Goal: Task Accomplishment & Management: Use online tool/utility

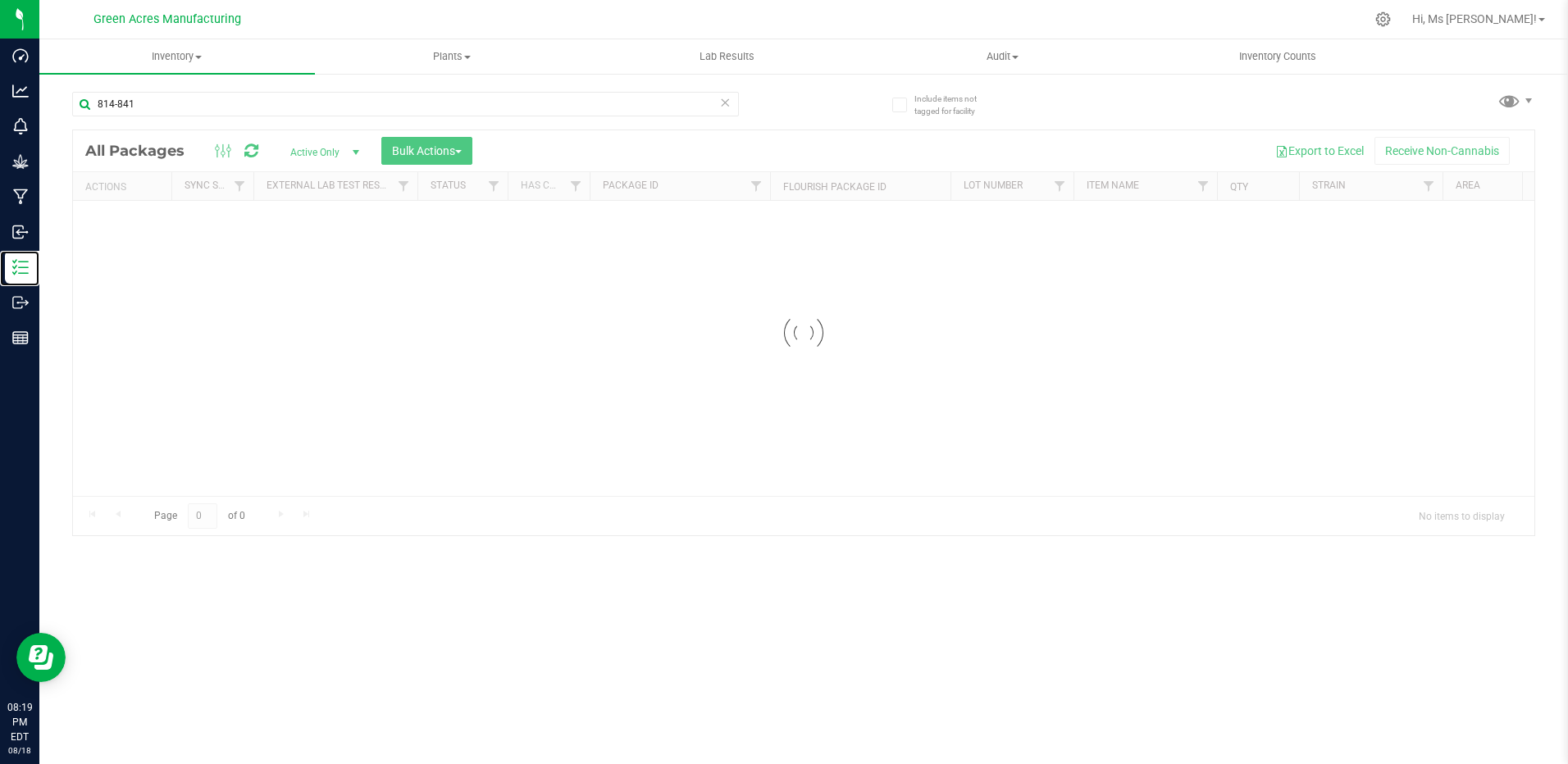
drag, startPoint x: 98, startPoint y: 276, endPoint x: 147, endPoint y: 197, distance: 93.0
click at [0, 0] on p "Inventory" at bounding box center [0, 0] width 0 height 0
click at [190, 97] on input "814-841" at bounding box center [405, 103] width 667 height 25
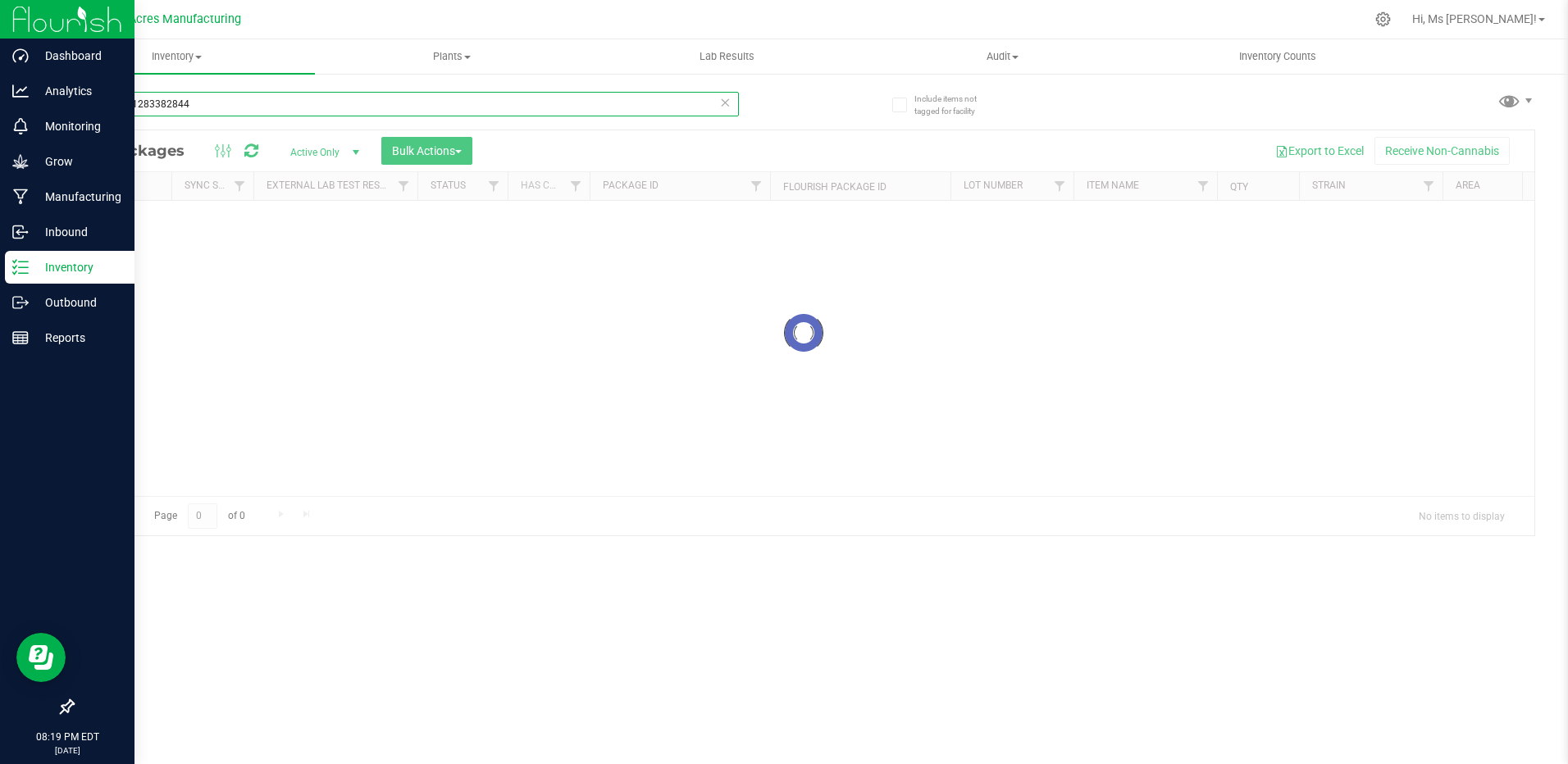
type input "4486691283382844"
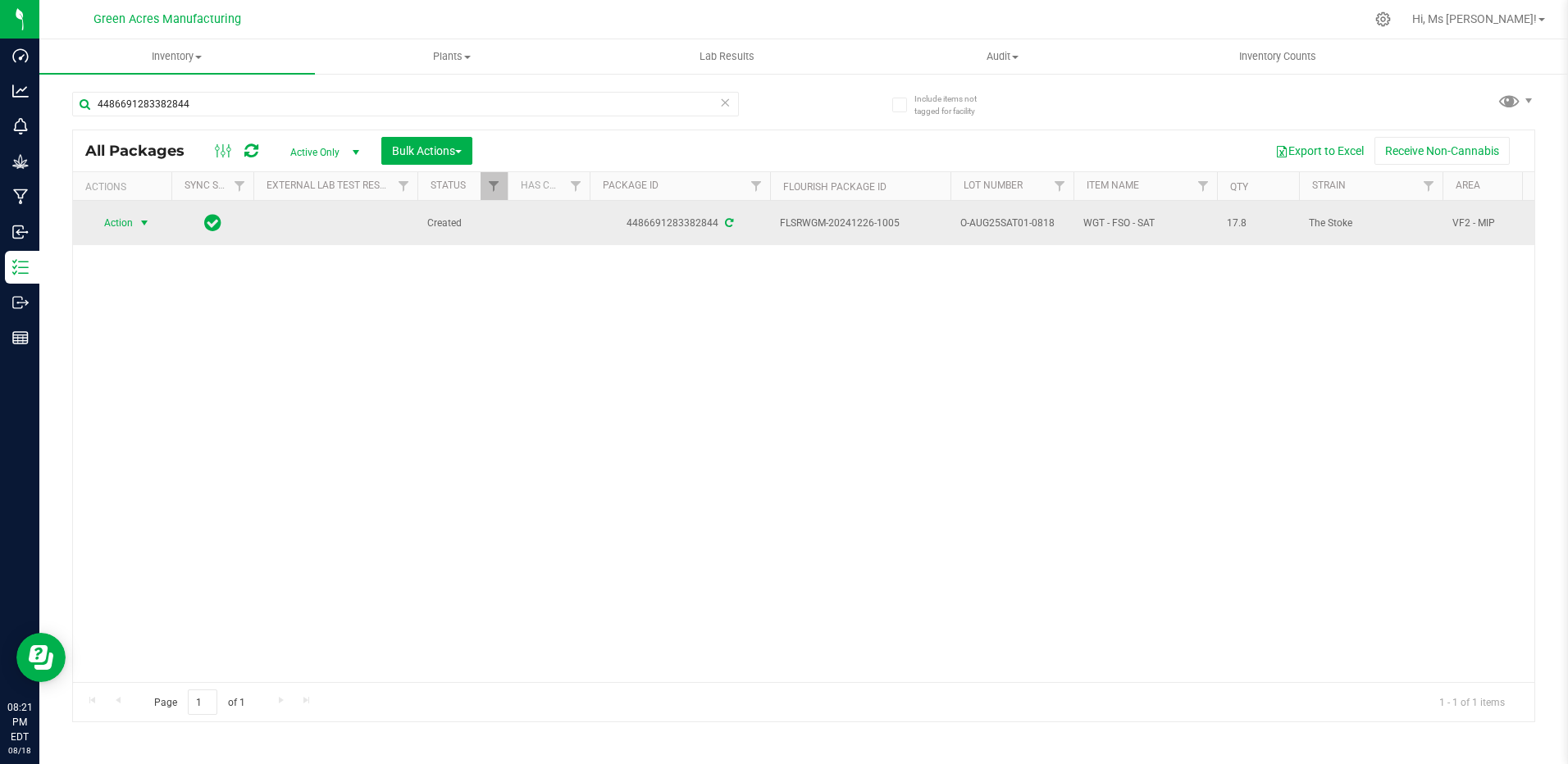
click at [139, 224] on span "select" at bounding box center [144, 222] width 13 height 13
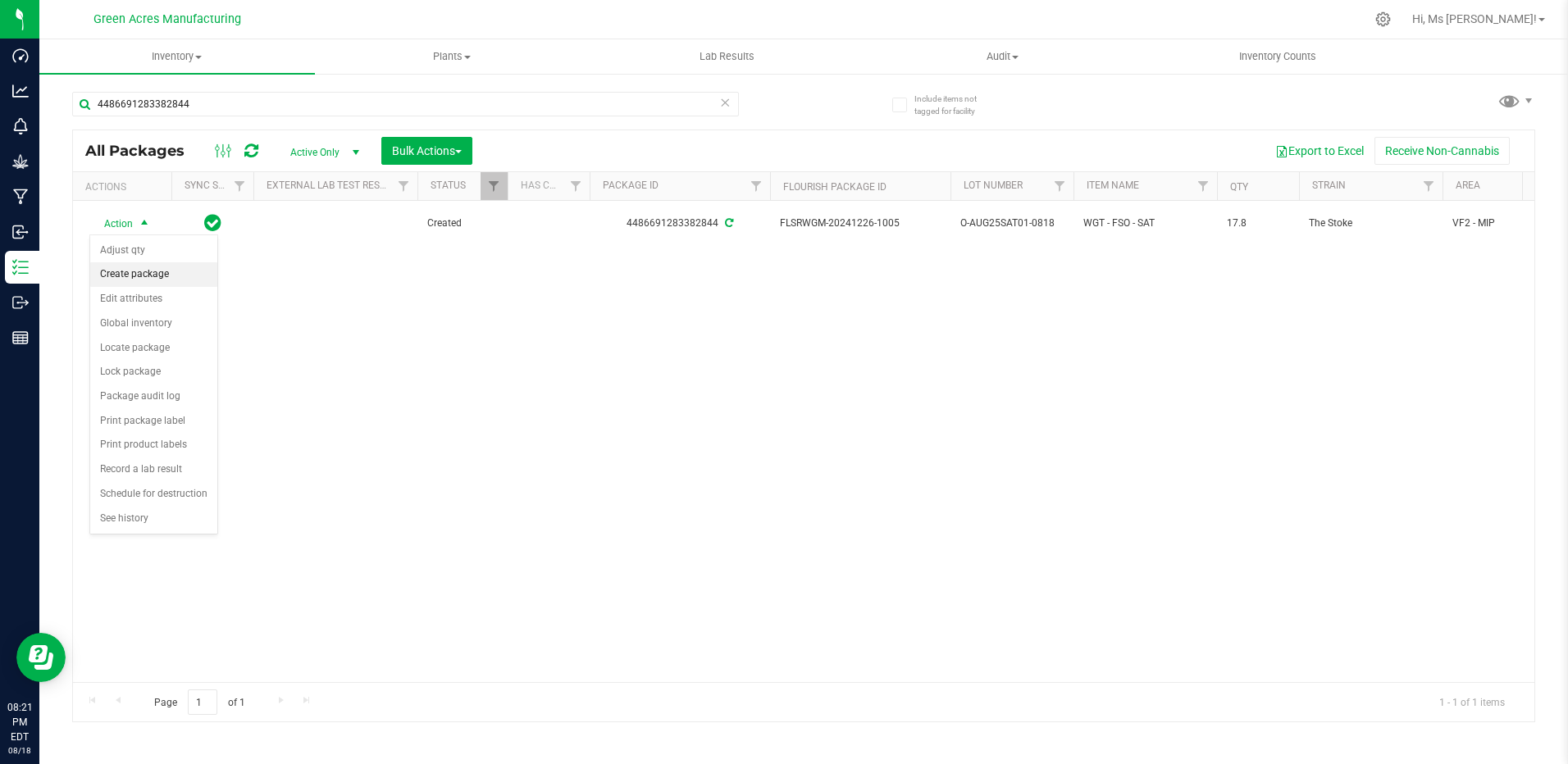
click at [141, 276] on li "Create package" at bounding box center [154, 274] width 127 height 25
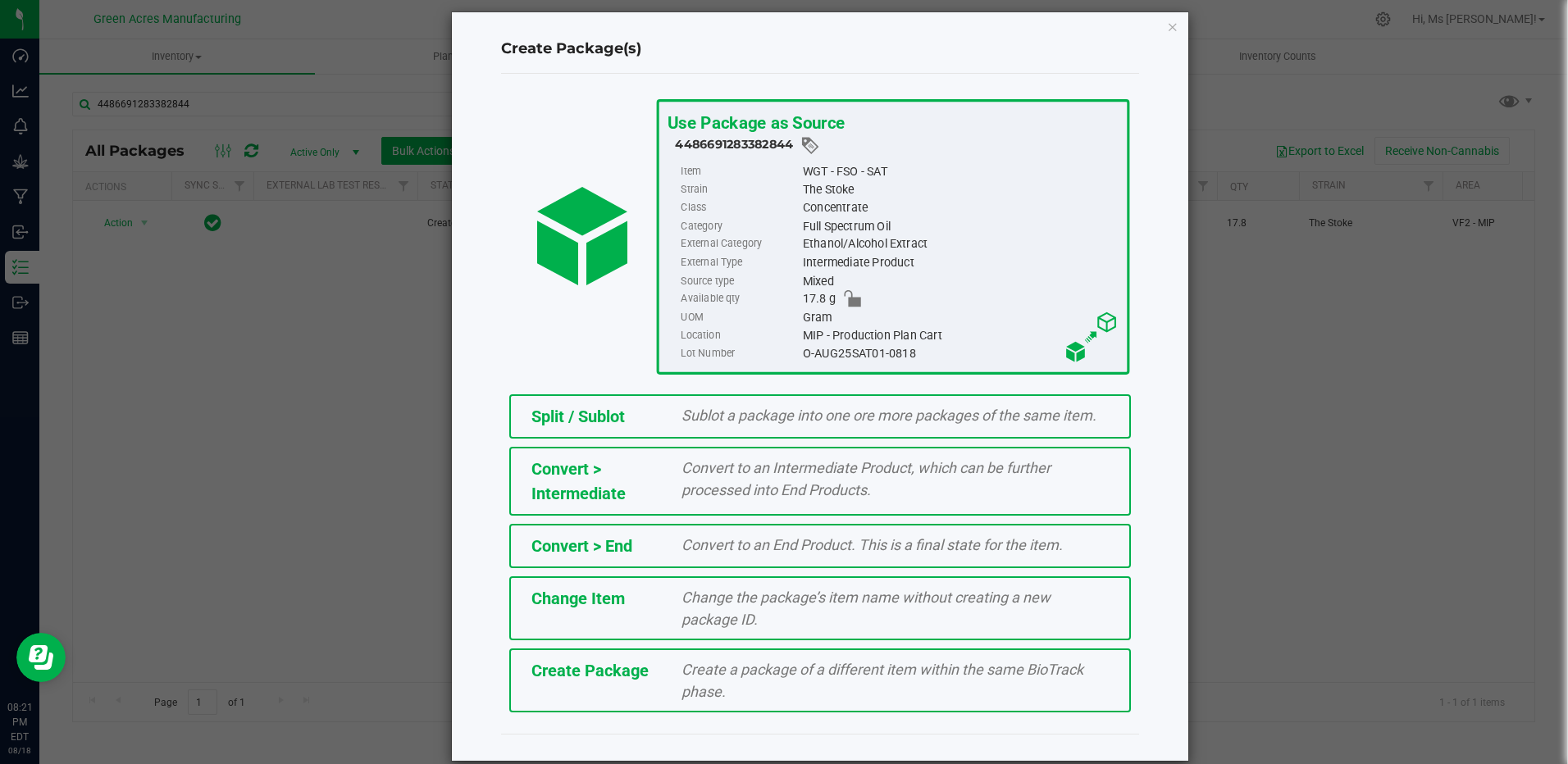
scroll to position [35, 0]
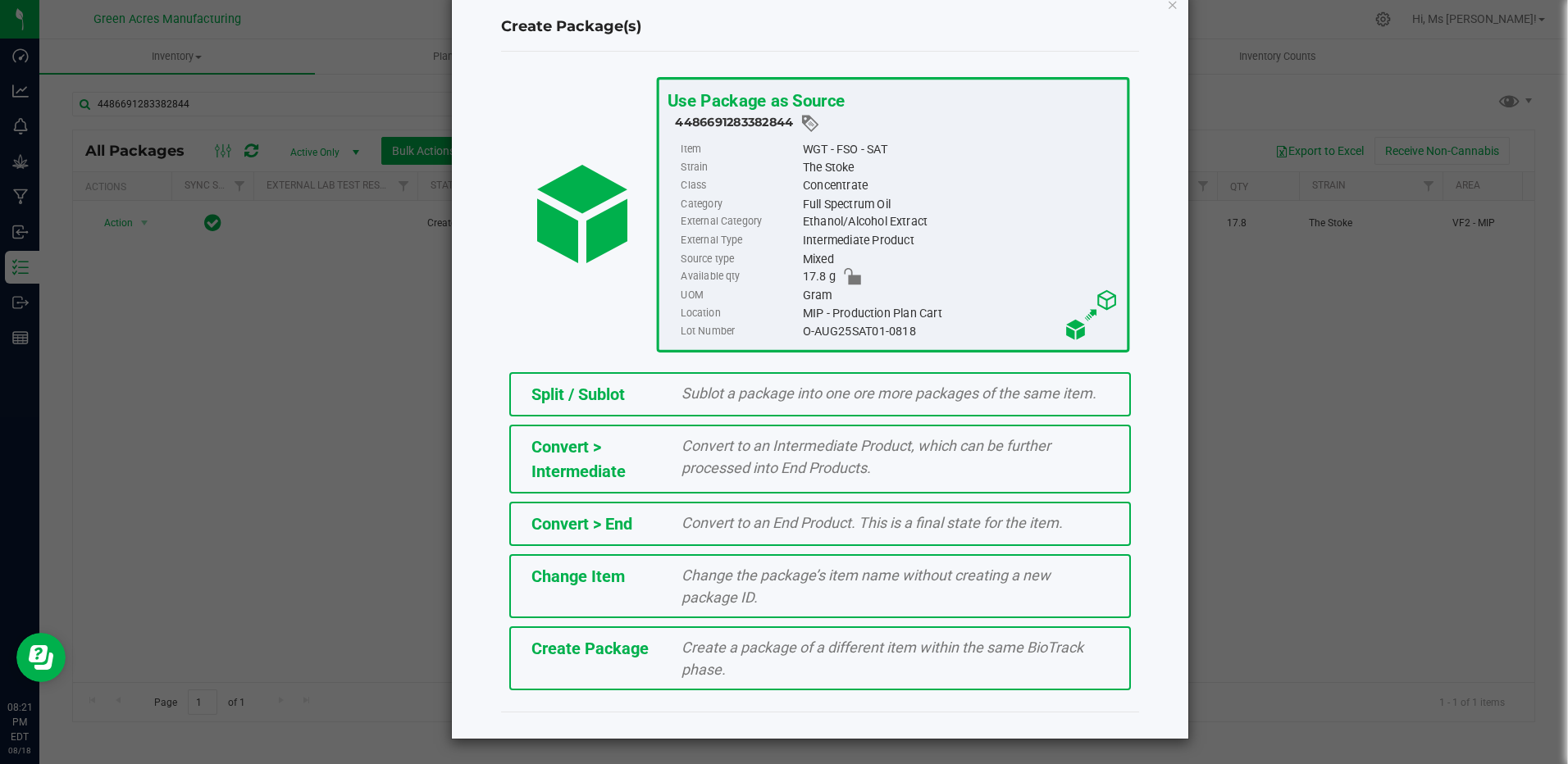
click at [681, 646] on span "Create a package of a different item within the same BioTrack phase." at bounding box center [882, 659] width 402 height 40
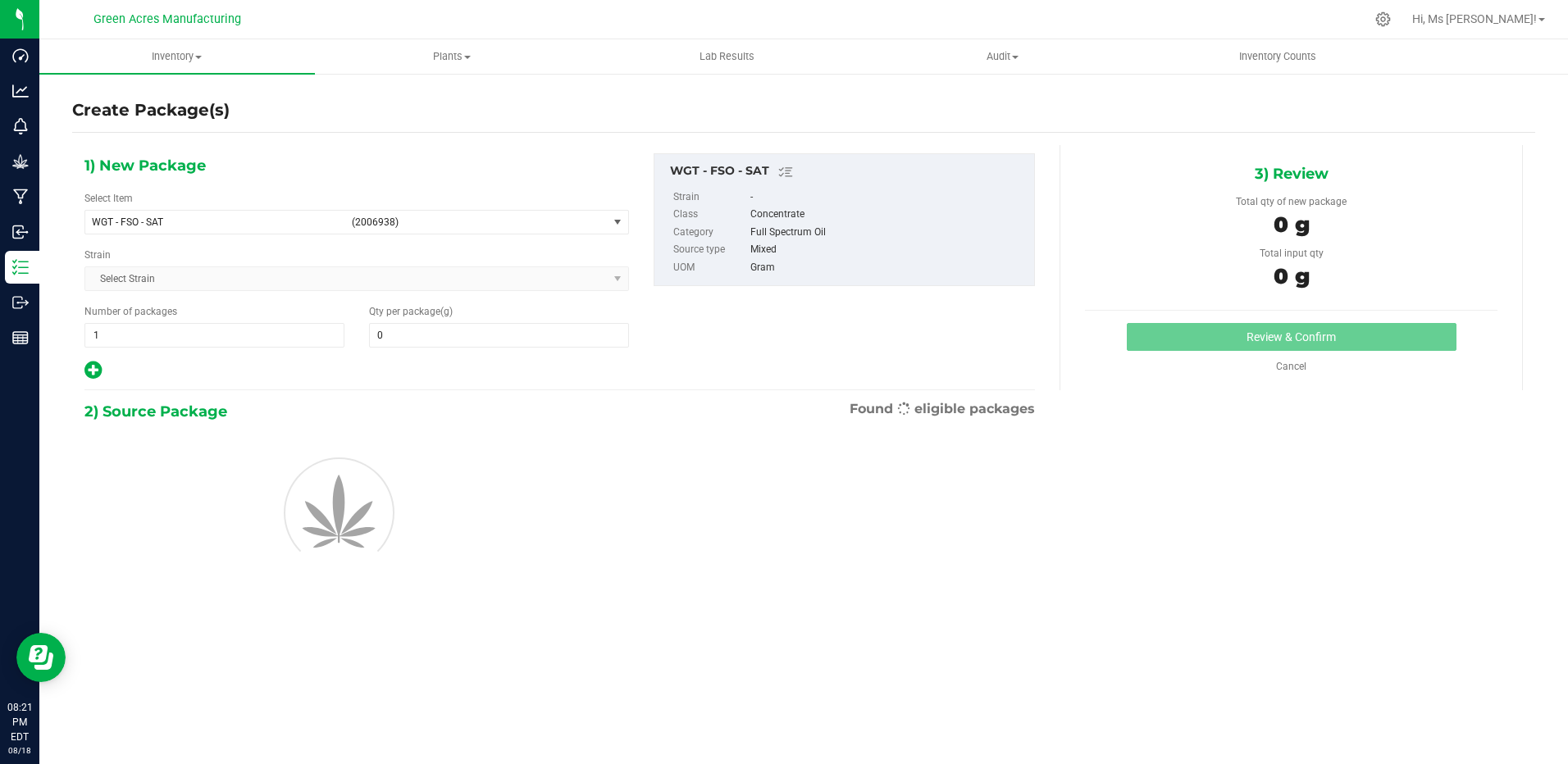
type input "0.0000"
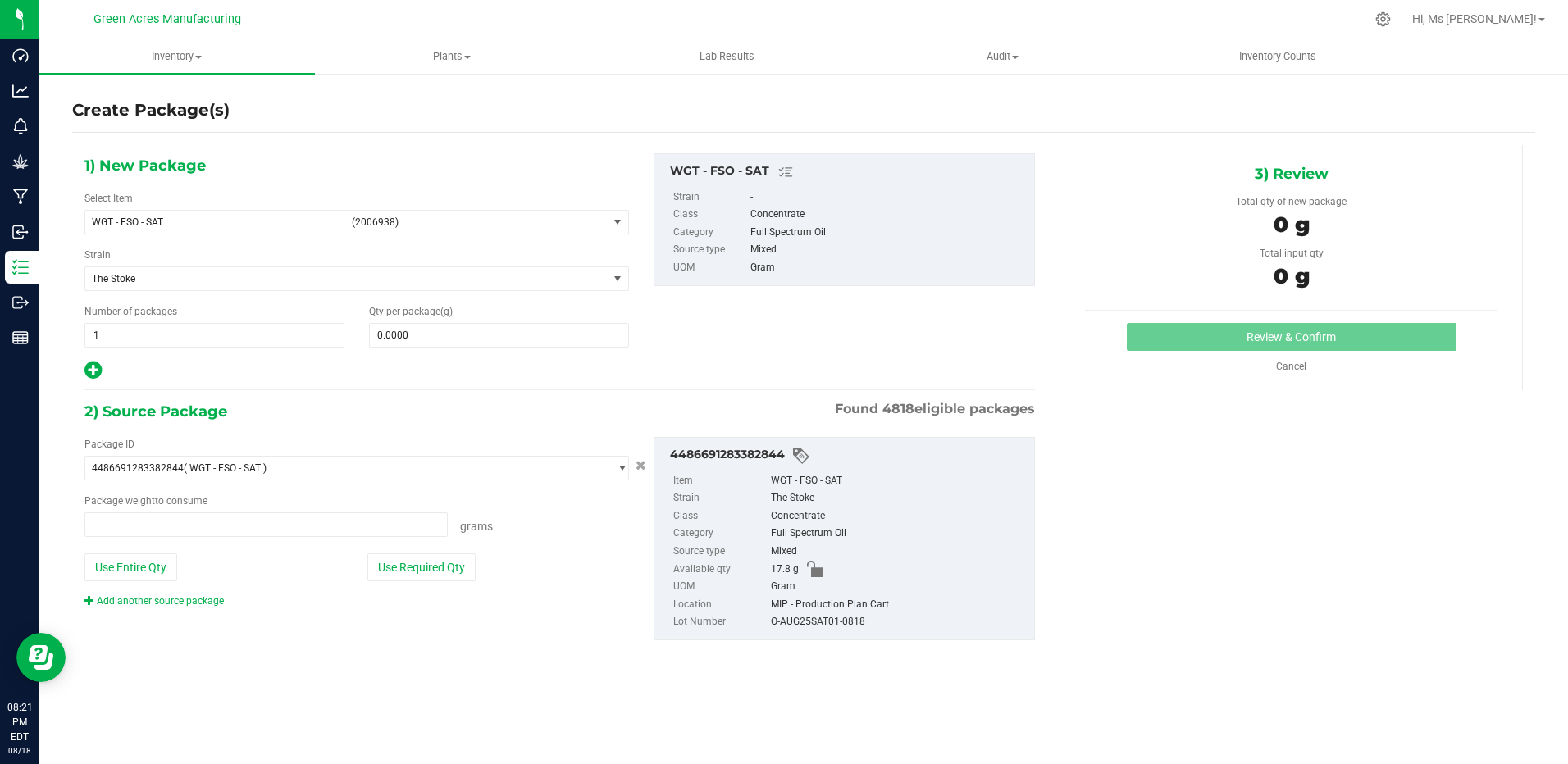
type input "0.0000 g"
click at [460, 223] on span "(2006938)" at bounding box center [476, 222] width 249 height 11
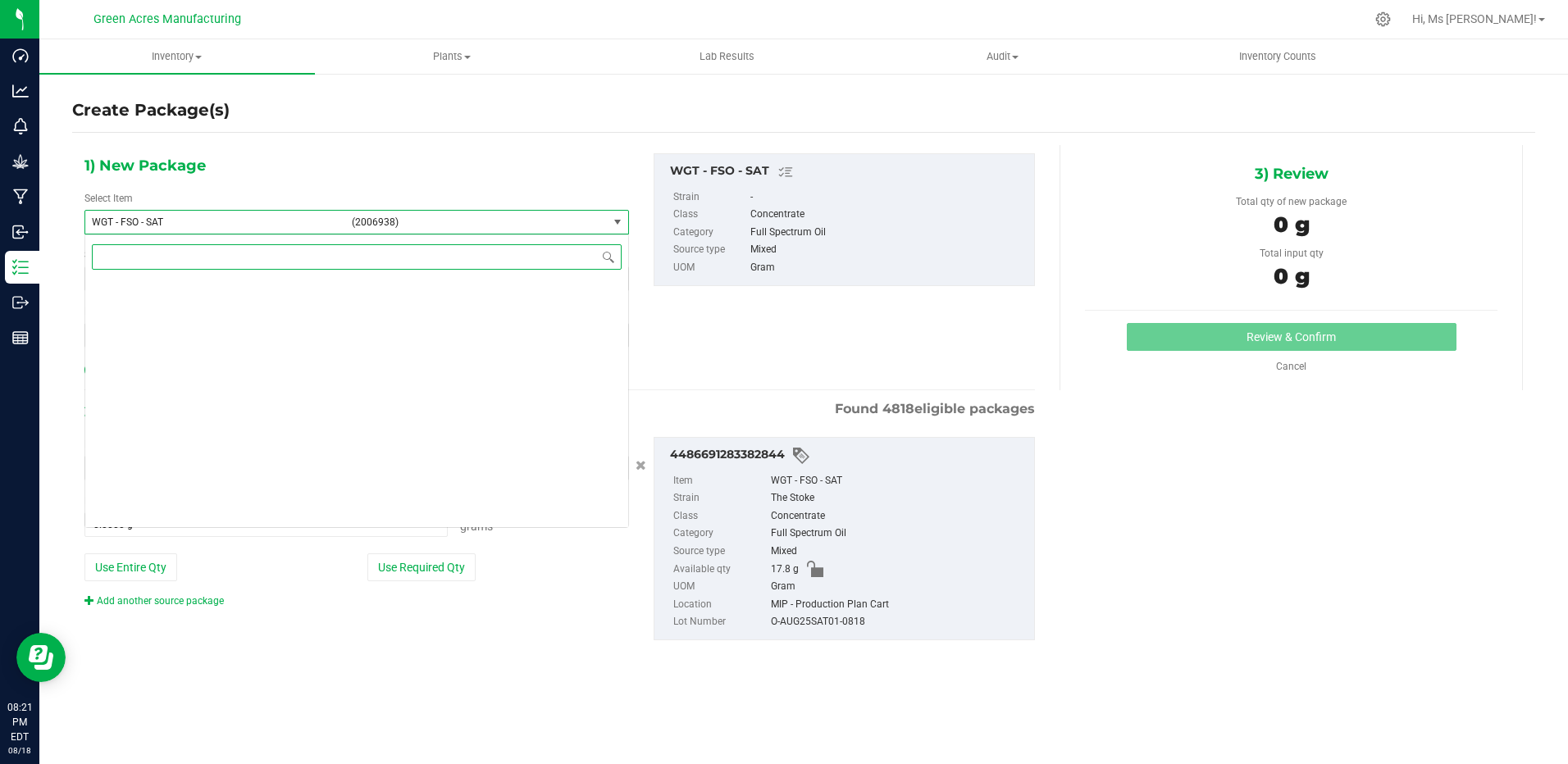
scroll to position [352686, 0]
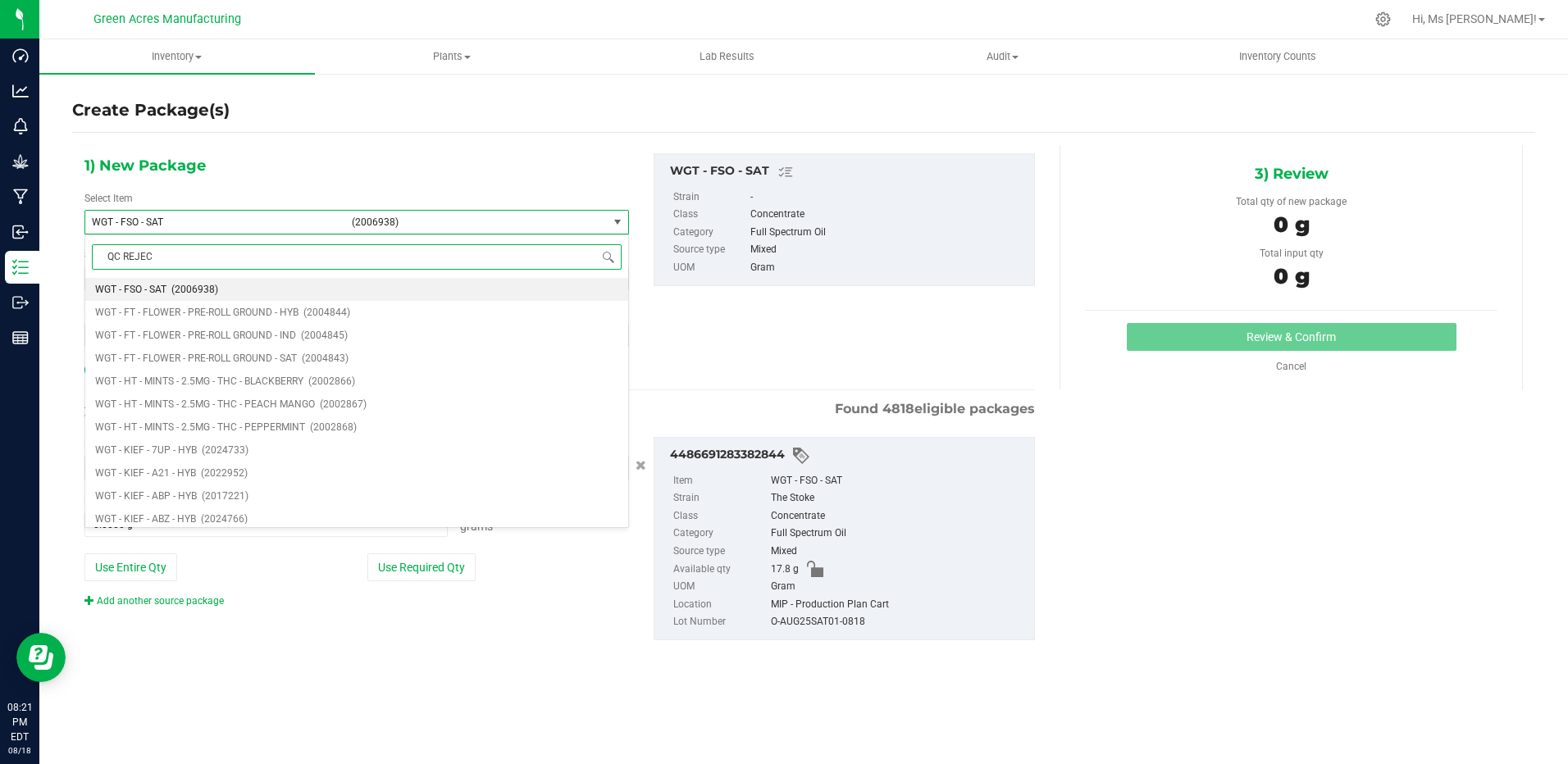
type input "QC REJECT"
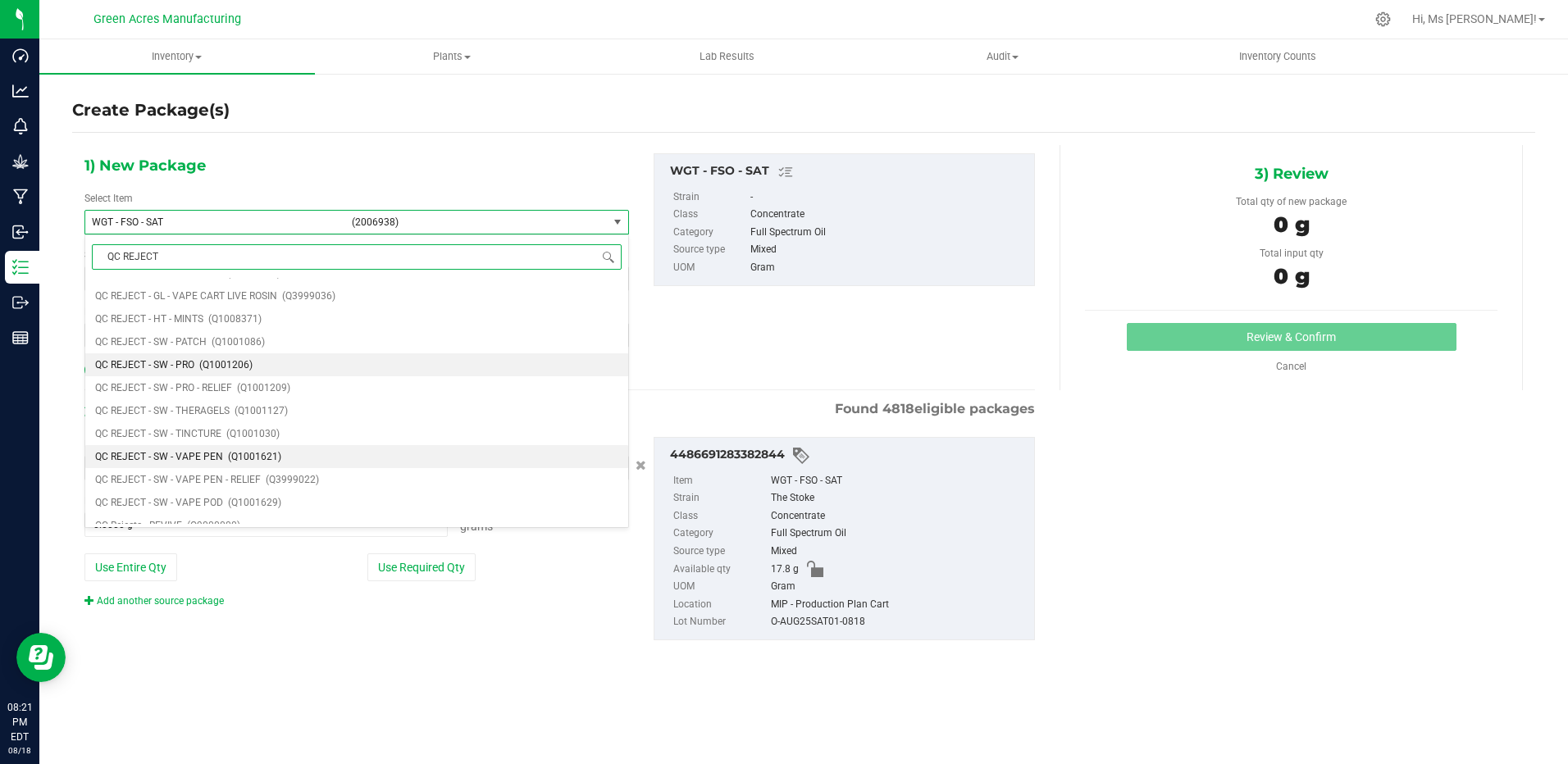
scroll to position [259, 0]
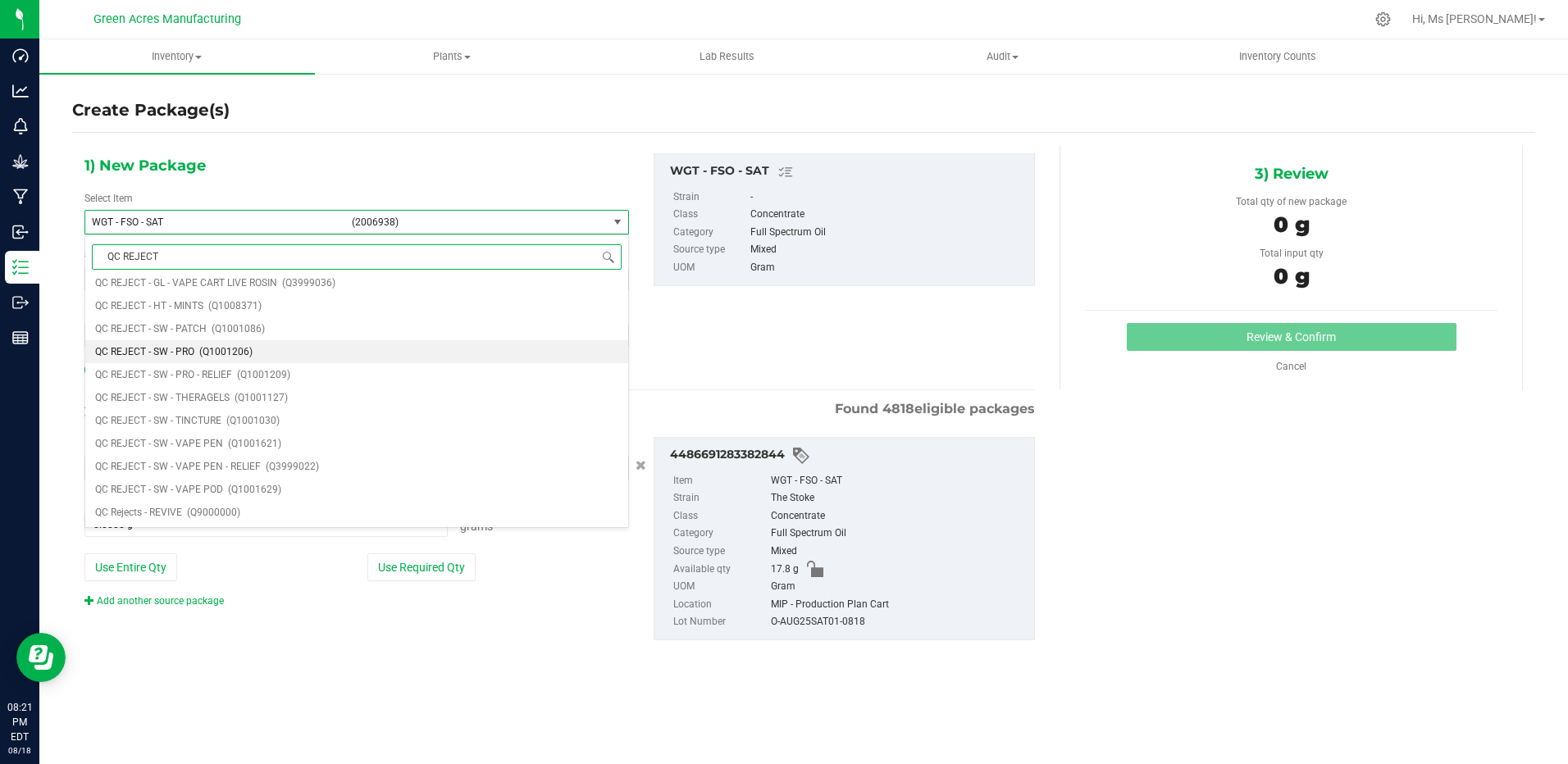
click at [382, 352] on li "QC REJECT - SW - PRO (Q1001206)" at bounding box center [356, 352] width 543 height 23
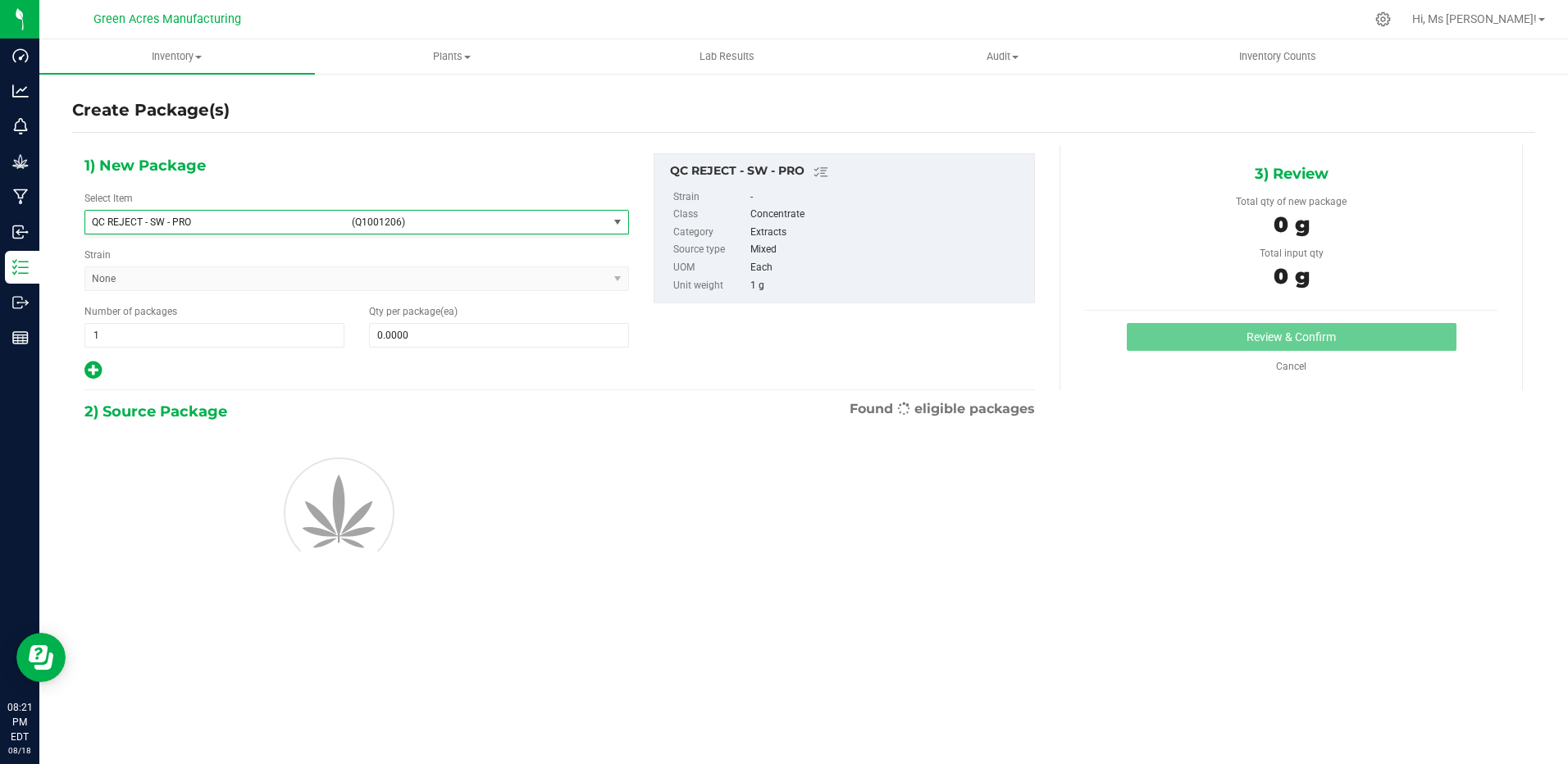
type input "0"
click at [392, 338] on span at bounding box center [499, 335] width 260 height 25
click at [392, 338] on input "text" at bounding box center [499, 335] width 258 height 23
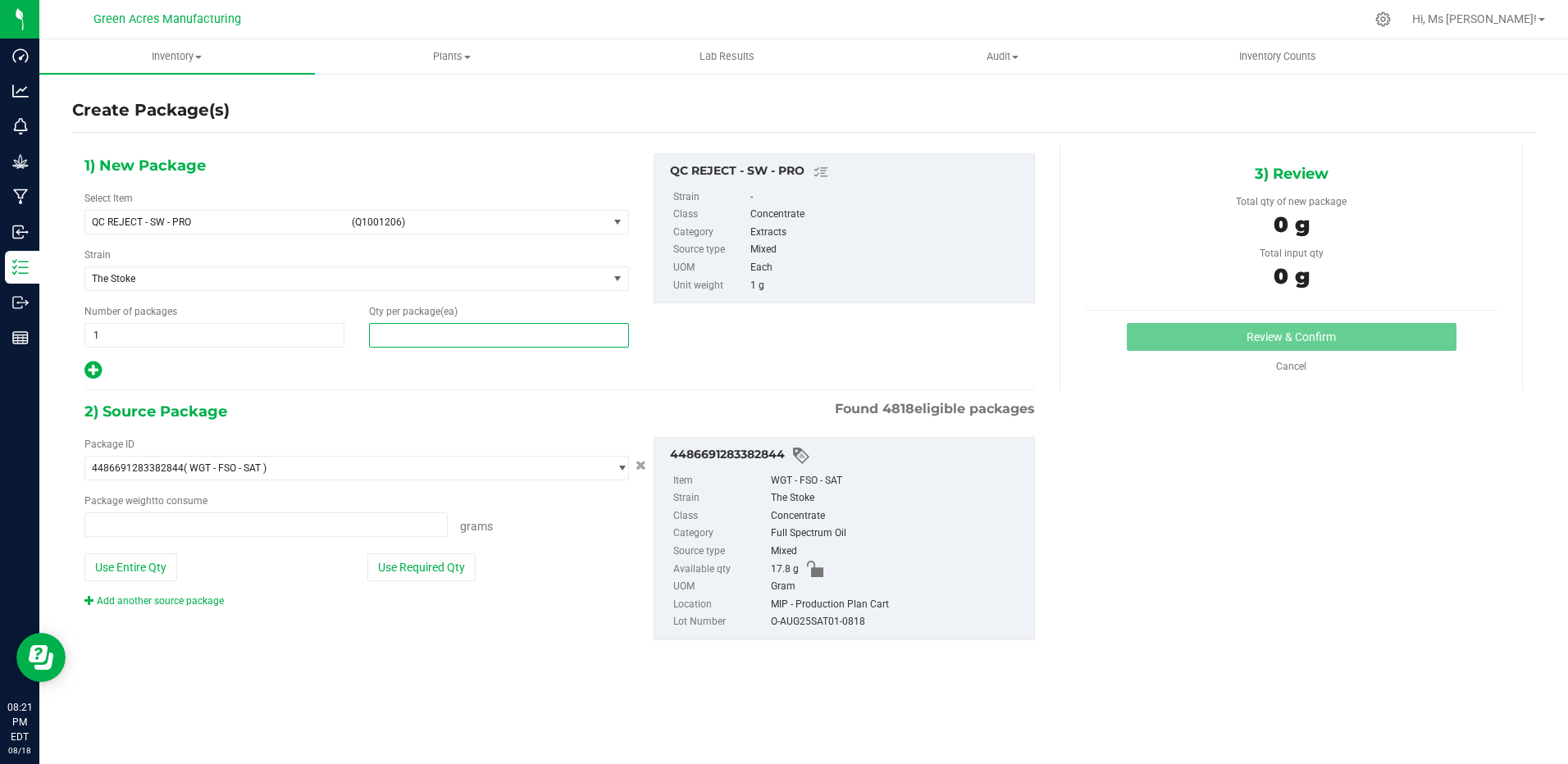
type input "0.0000 g"
type input "8"
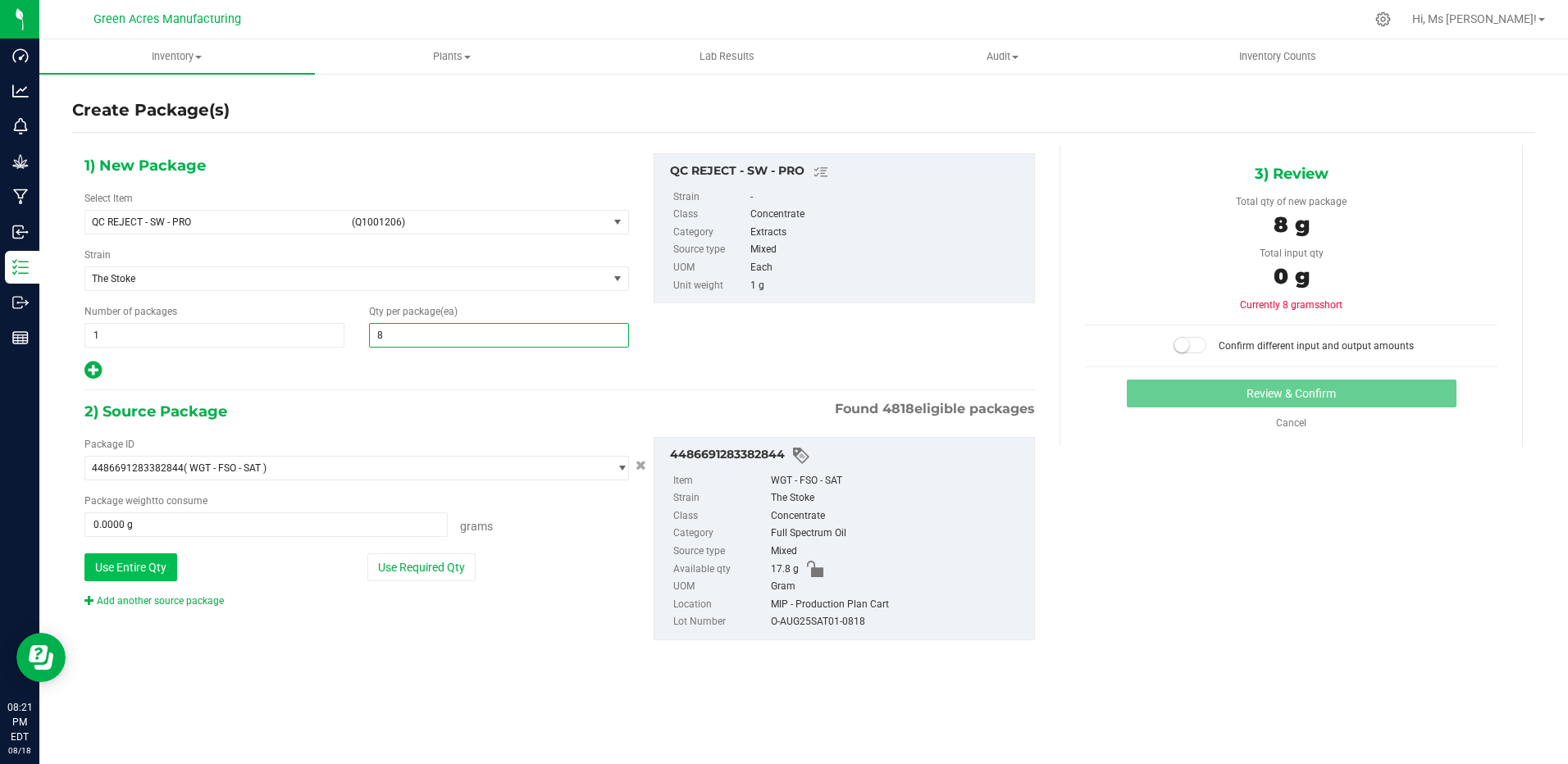
type input "8"
click at [174, 566] on button "Use Entire Qty" at bounding box center [130, 567] width 92 height 28
type input "17.8000 g"
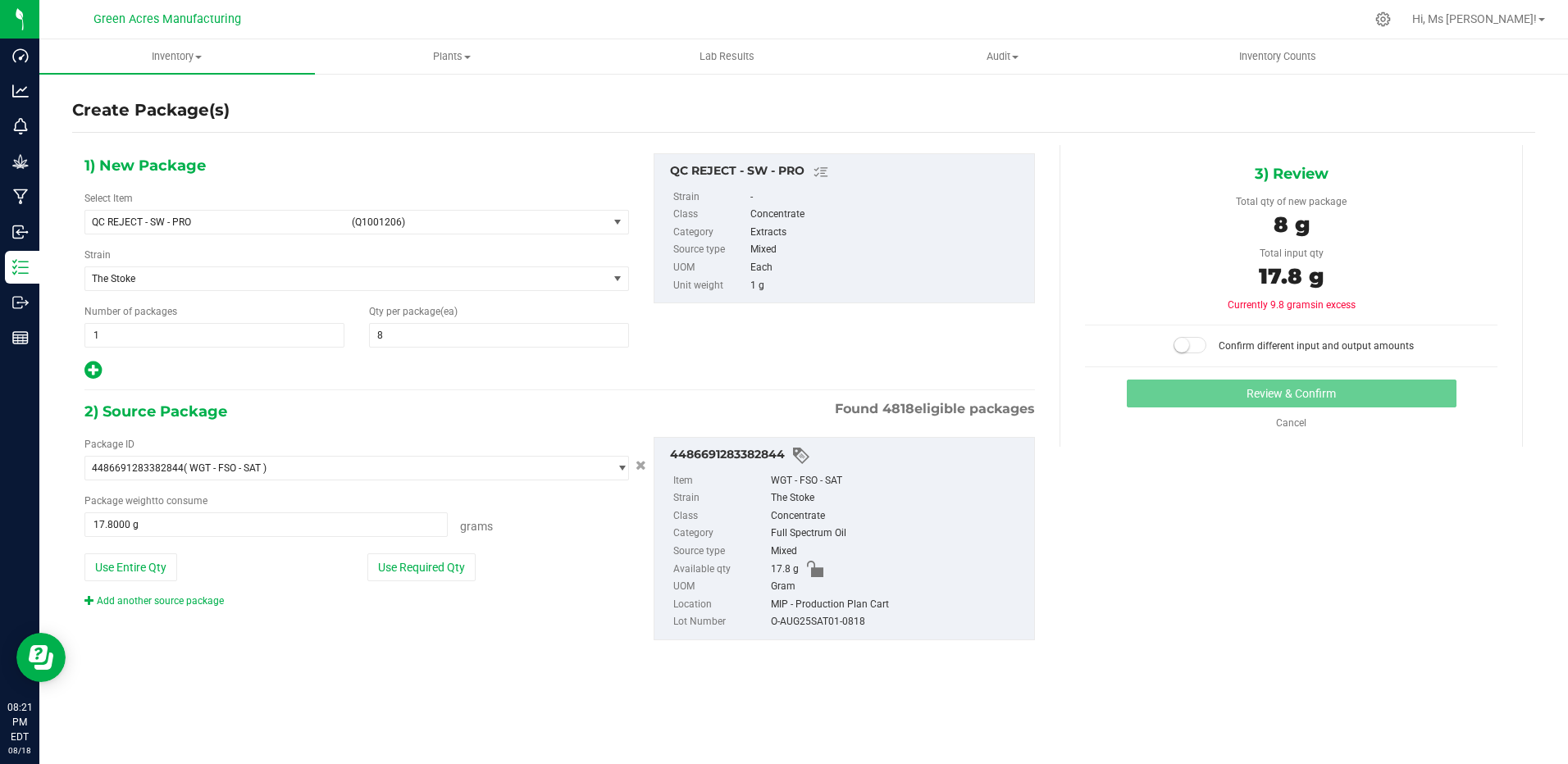
click at [1189, 345] on small at bounding box center [1181, 345] width 15 height 15
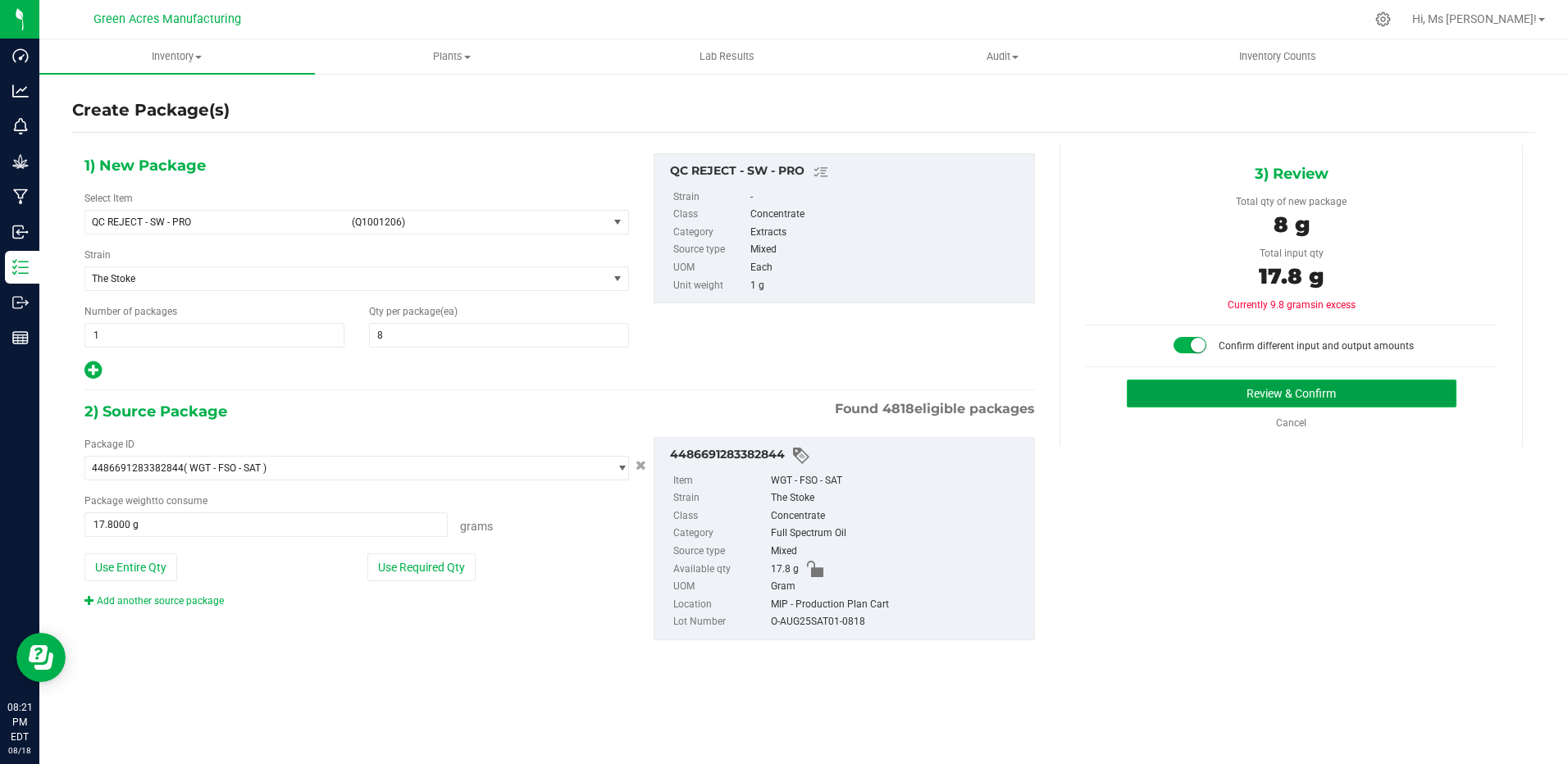
click at [1215, 398] on button "Review & Confirm" at bounding box center [1291, 393] width 329 height 28
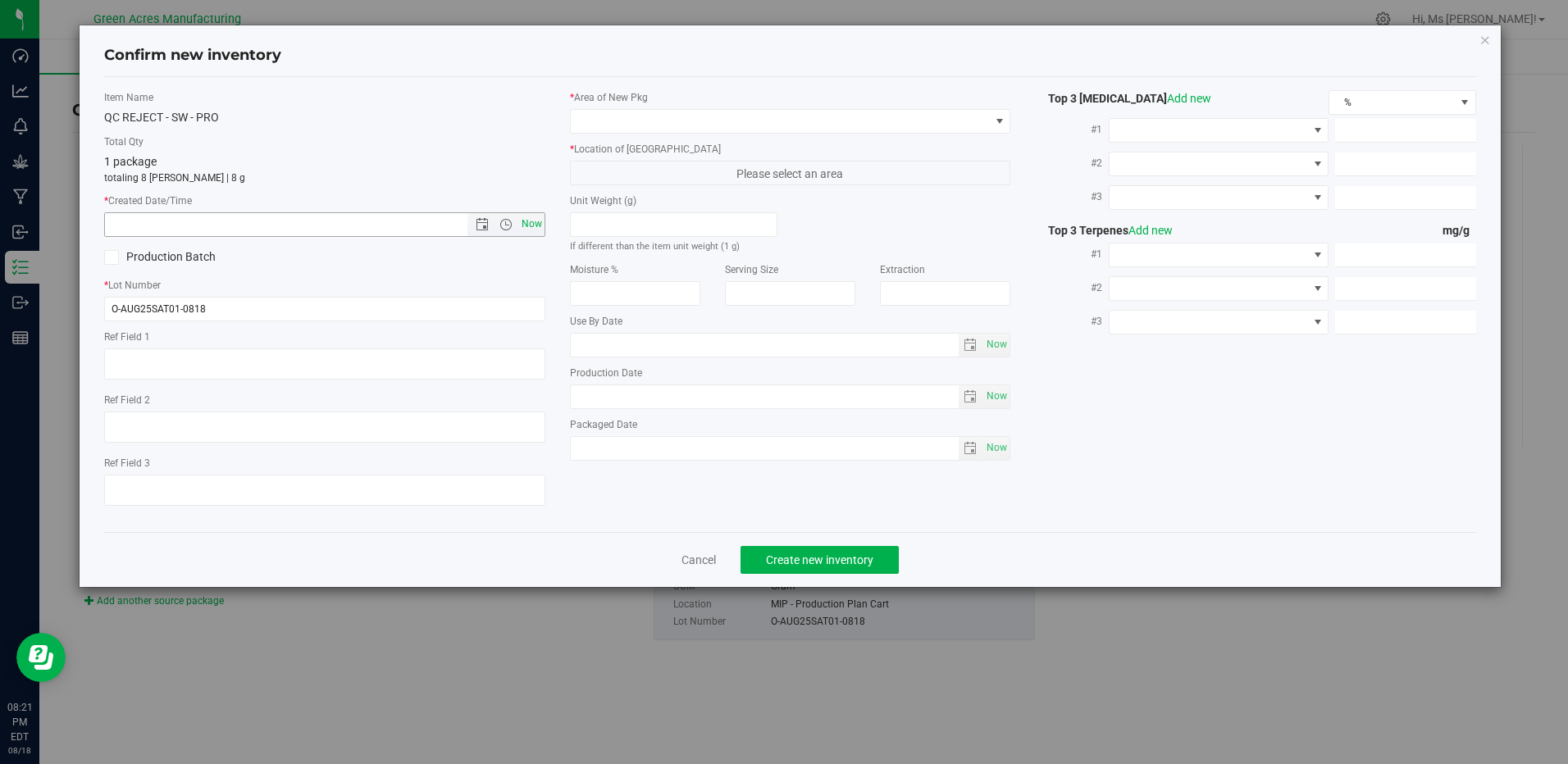
click at [524, 223] on span "Now" at bounding box center [531, 224] width 28 height 24
type input "[DATE] 8:21 PM"
click at [618, 105] on div "* Area of [GEOGRAPHIC_DATA]" at bounding box center [790, 112] width 441 height 43
click at [616, 124] on span at bounding box center [780, 121] width 418 height 23
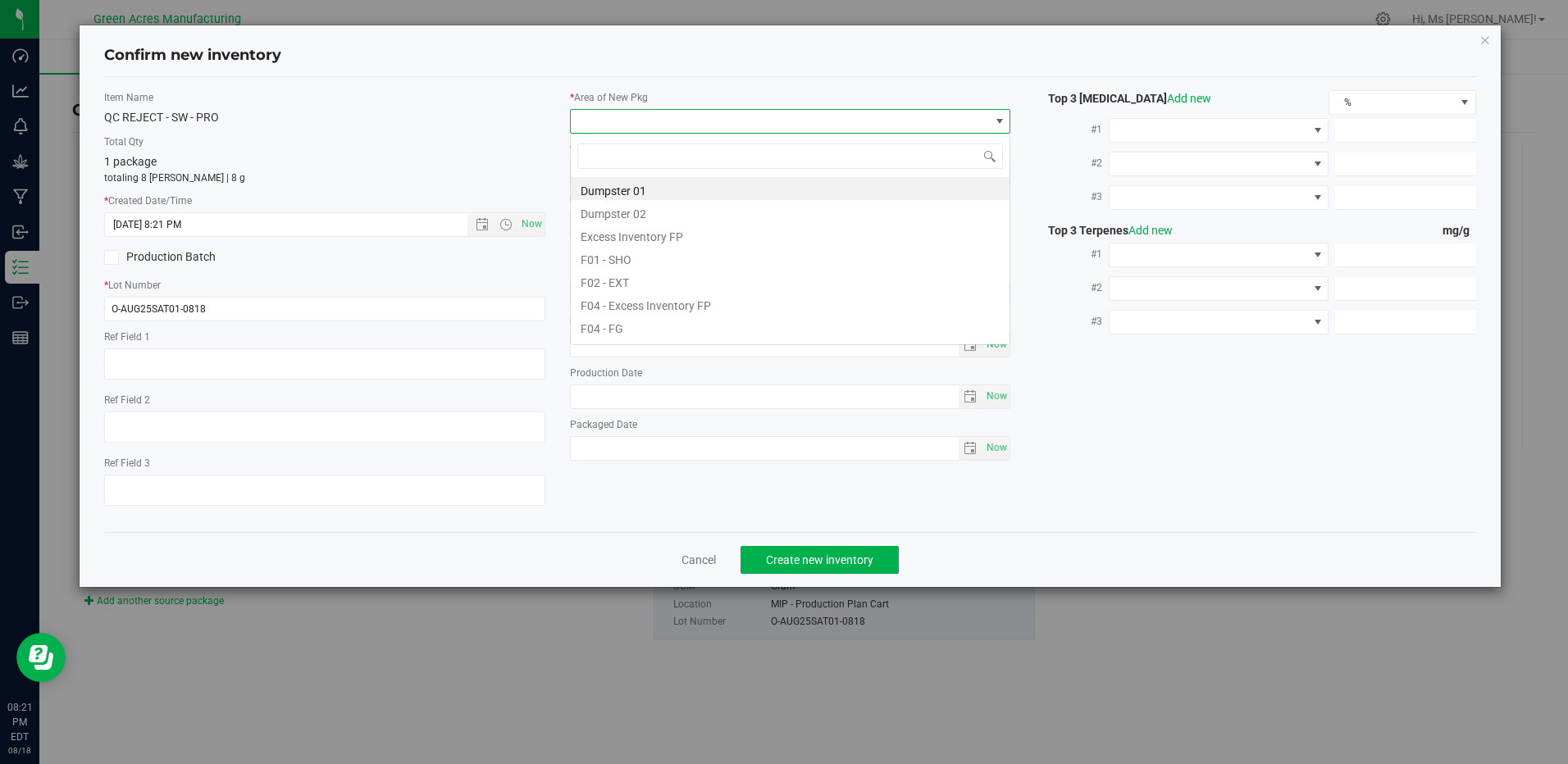
scroll to position [25, 442]
type input "MI"
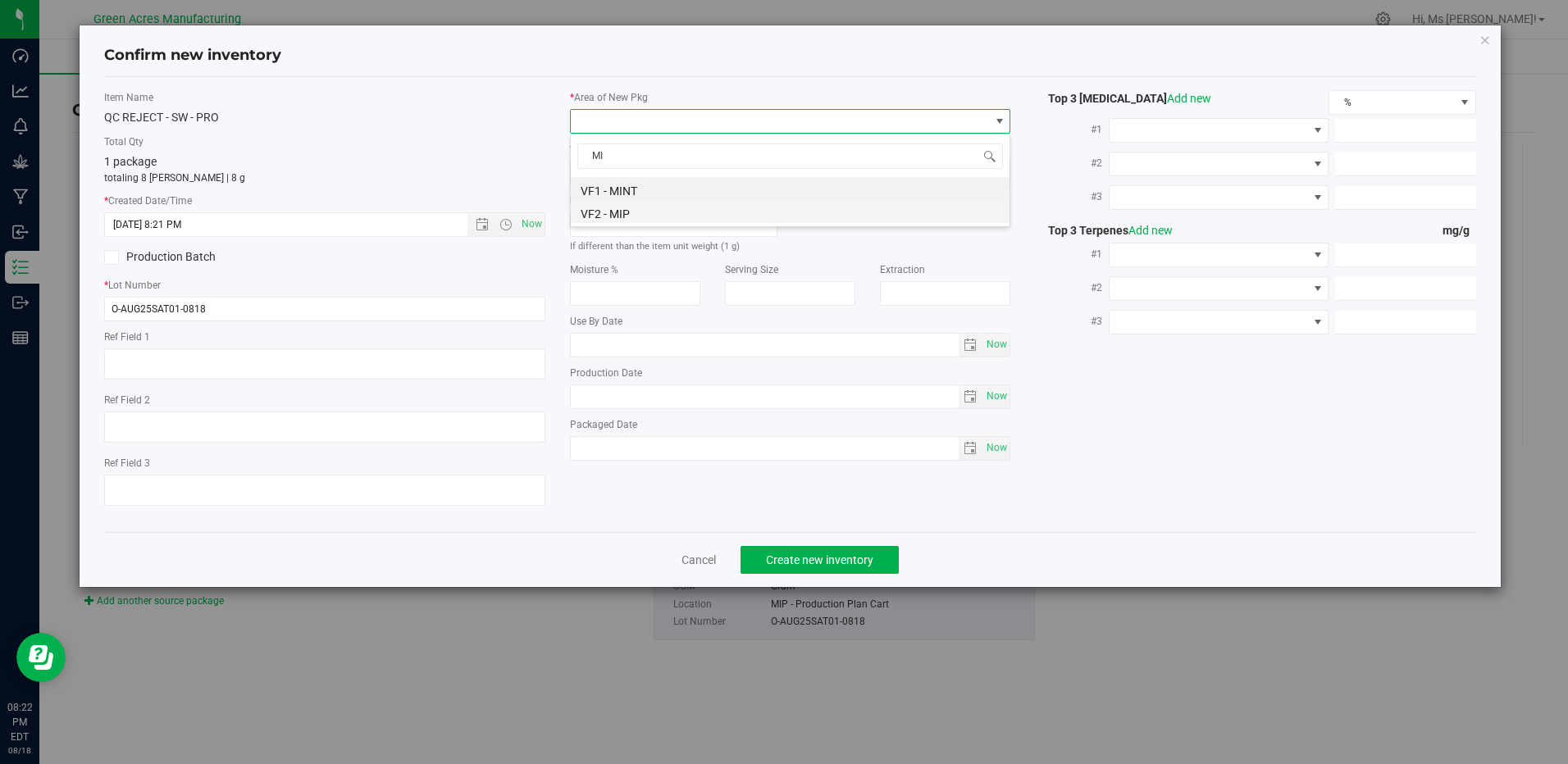
click at [640, 216] on li "VF2 - MIP" at bounding box center [790, 211] width 439 height 23
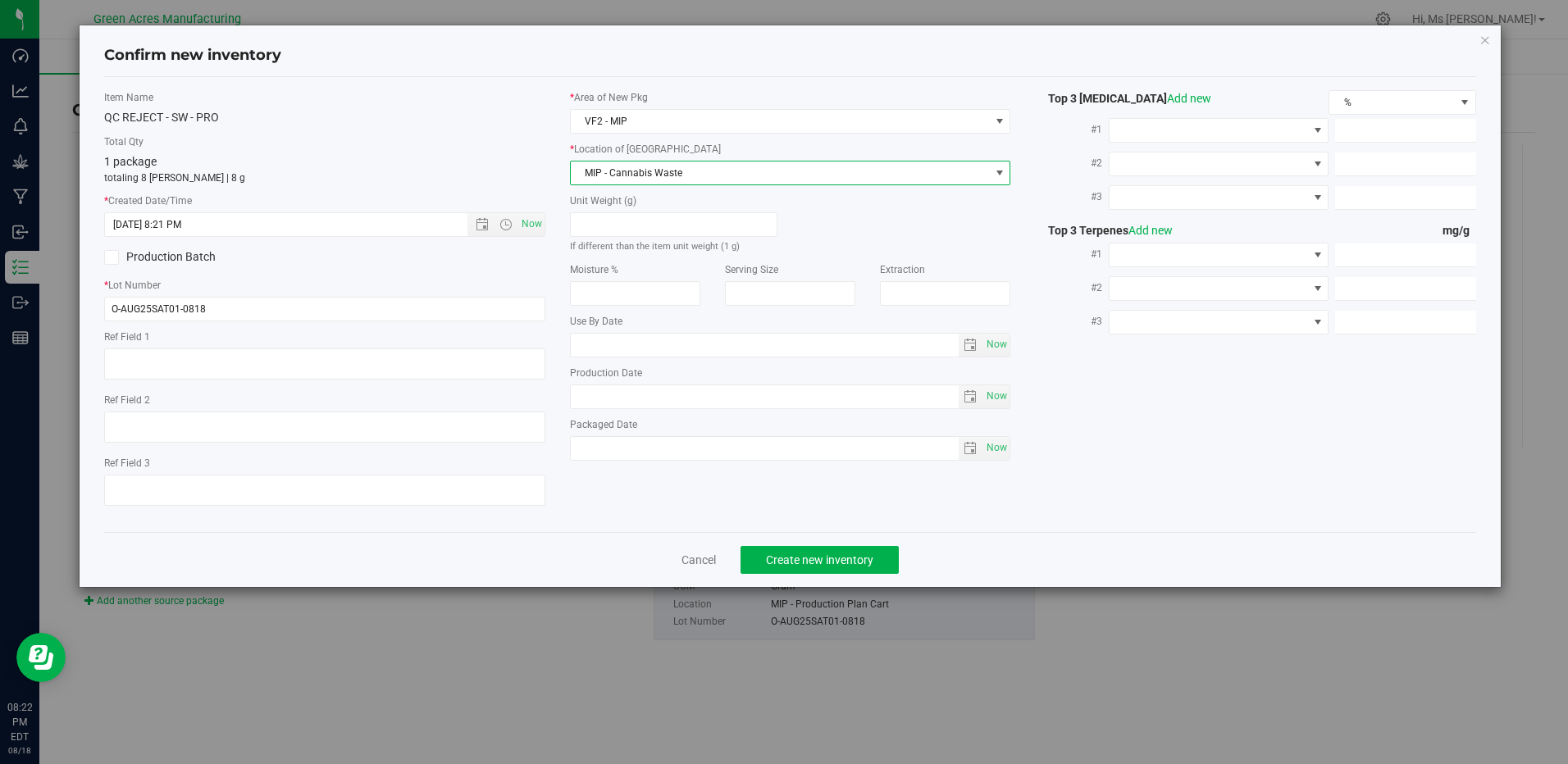
click at [655, 171] on span "MIP - Cannabis Waste" at bounding box center [780, 172] width 418 height 23
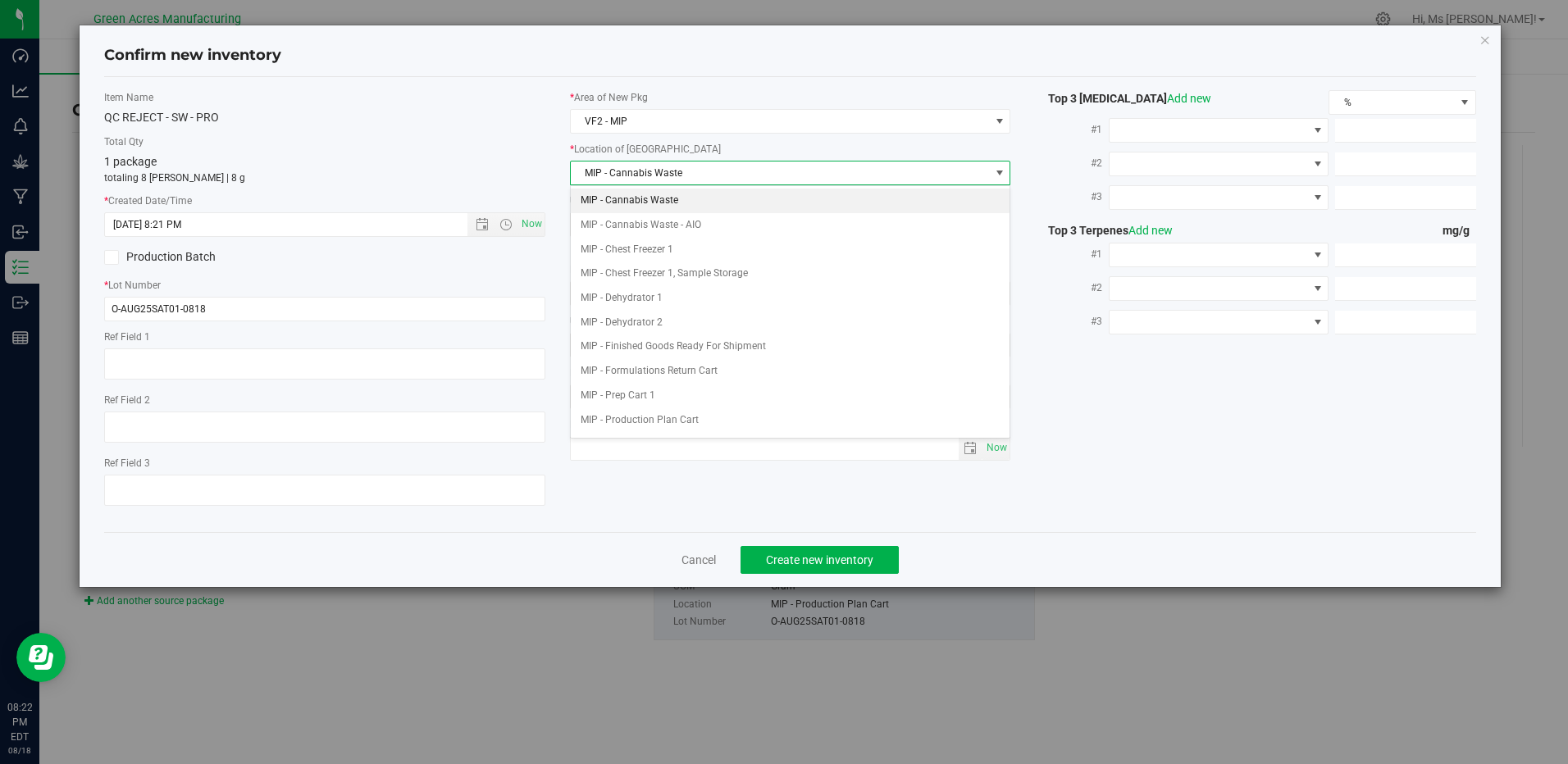
click at [658, 196] on li "MIP - Cannabis Waste" at bounding box center [790, 201] width 439 height 25
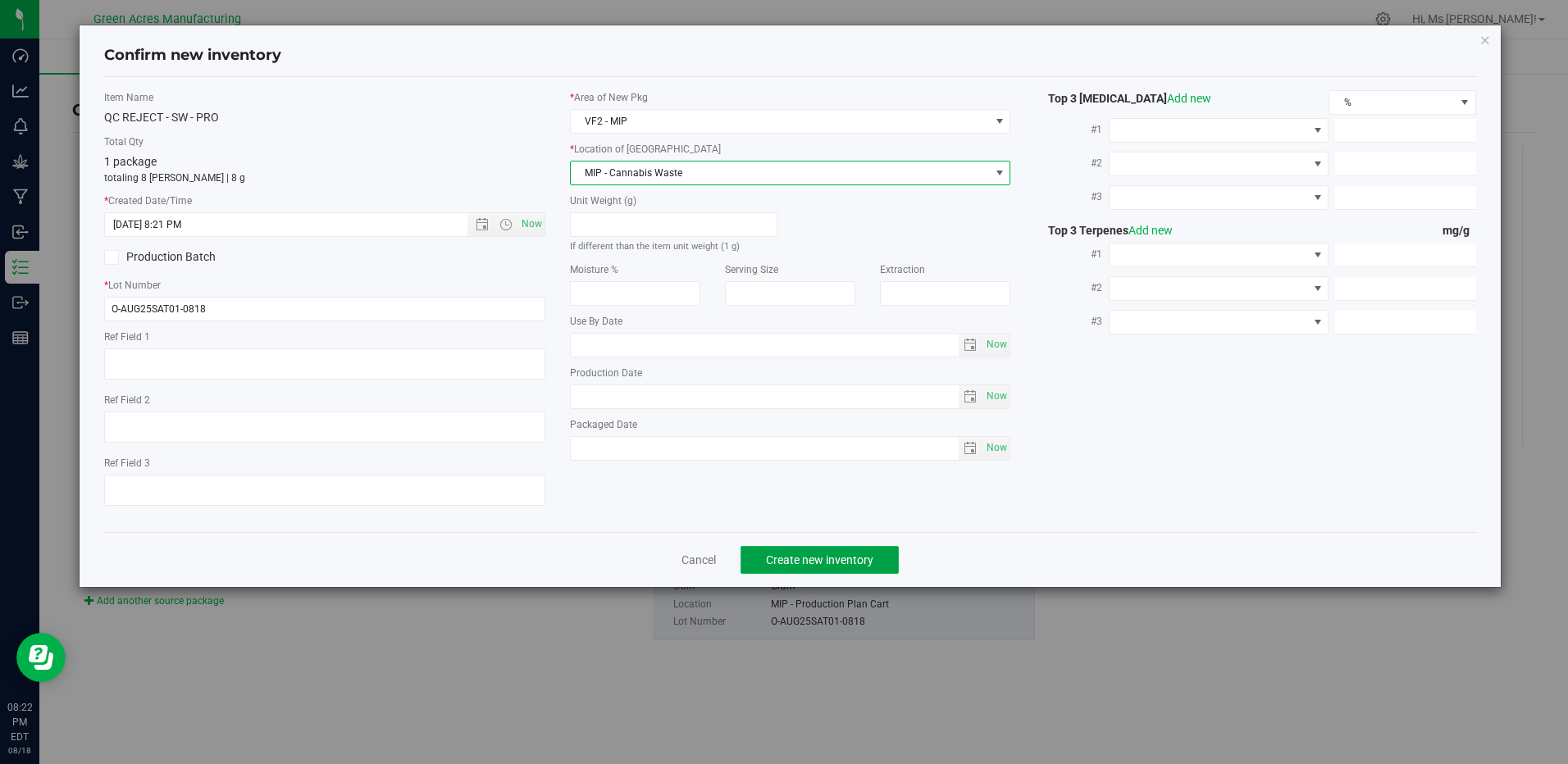
click at [805, 556] on span "Create new inventory" at bounding box center [819, 560] width 108 height 13
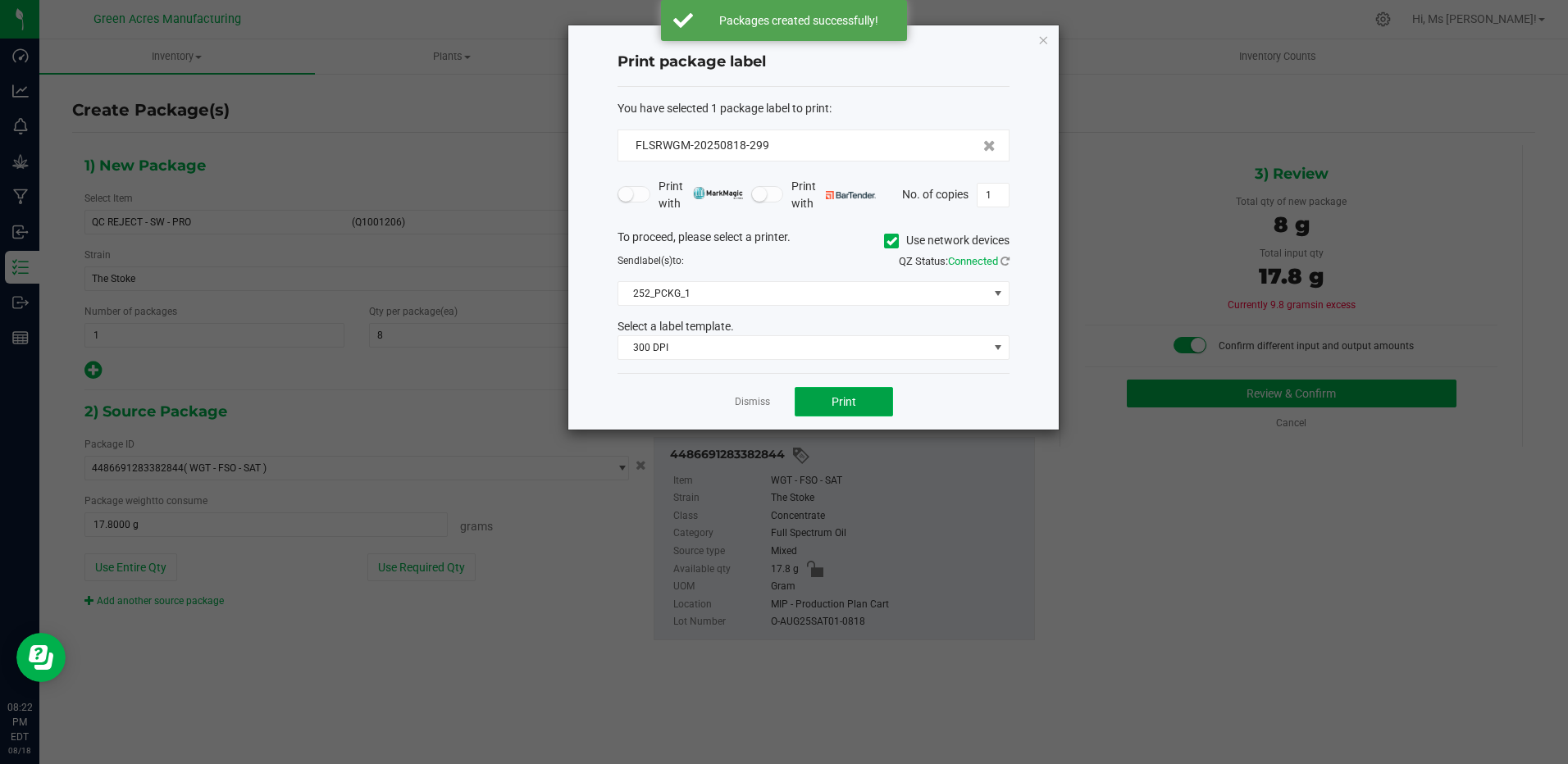
click at [836, 401] on span "Print" at bounding box center [844, 401] width 25 height 13
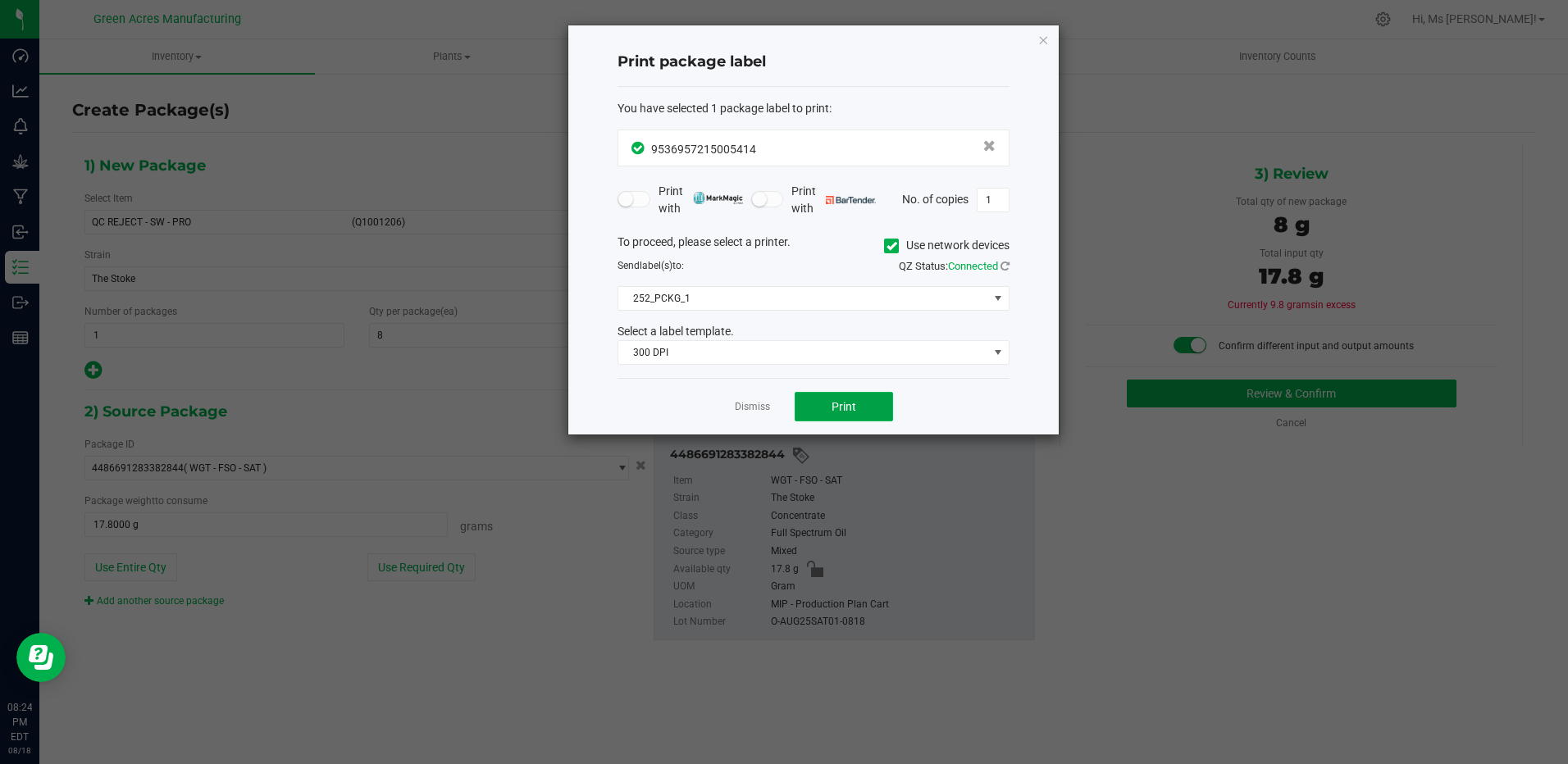
click at [851, 400] on span "Print" at bounding box center [844, 406] width 25 height 13
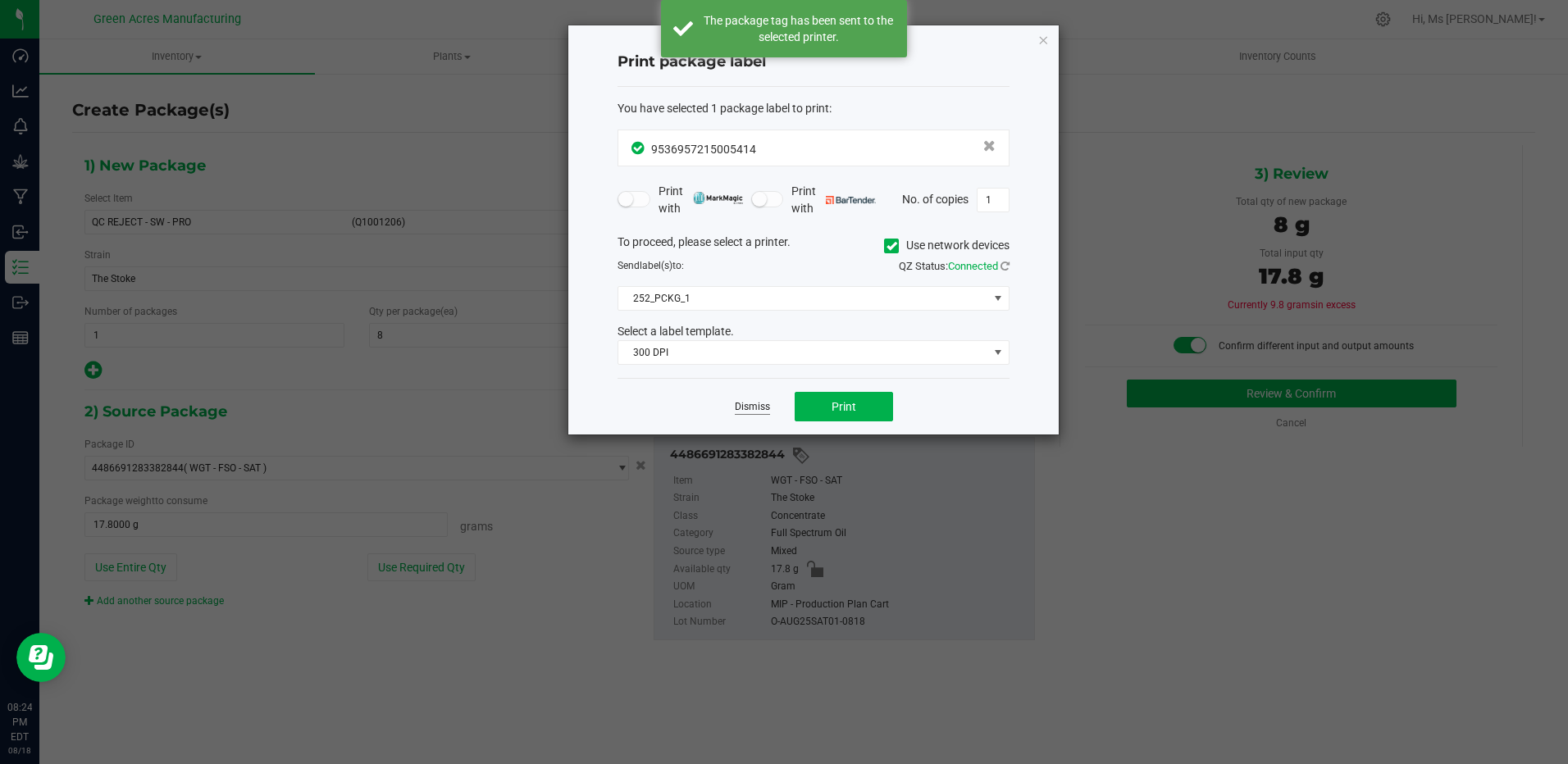
click at [756, 406] on link "Dismiss" at bounding box center [752, 407] width 35 height 14
